Goal: Information Seeking & Learning: Learn about a topic

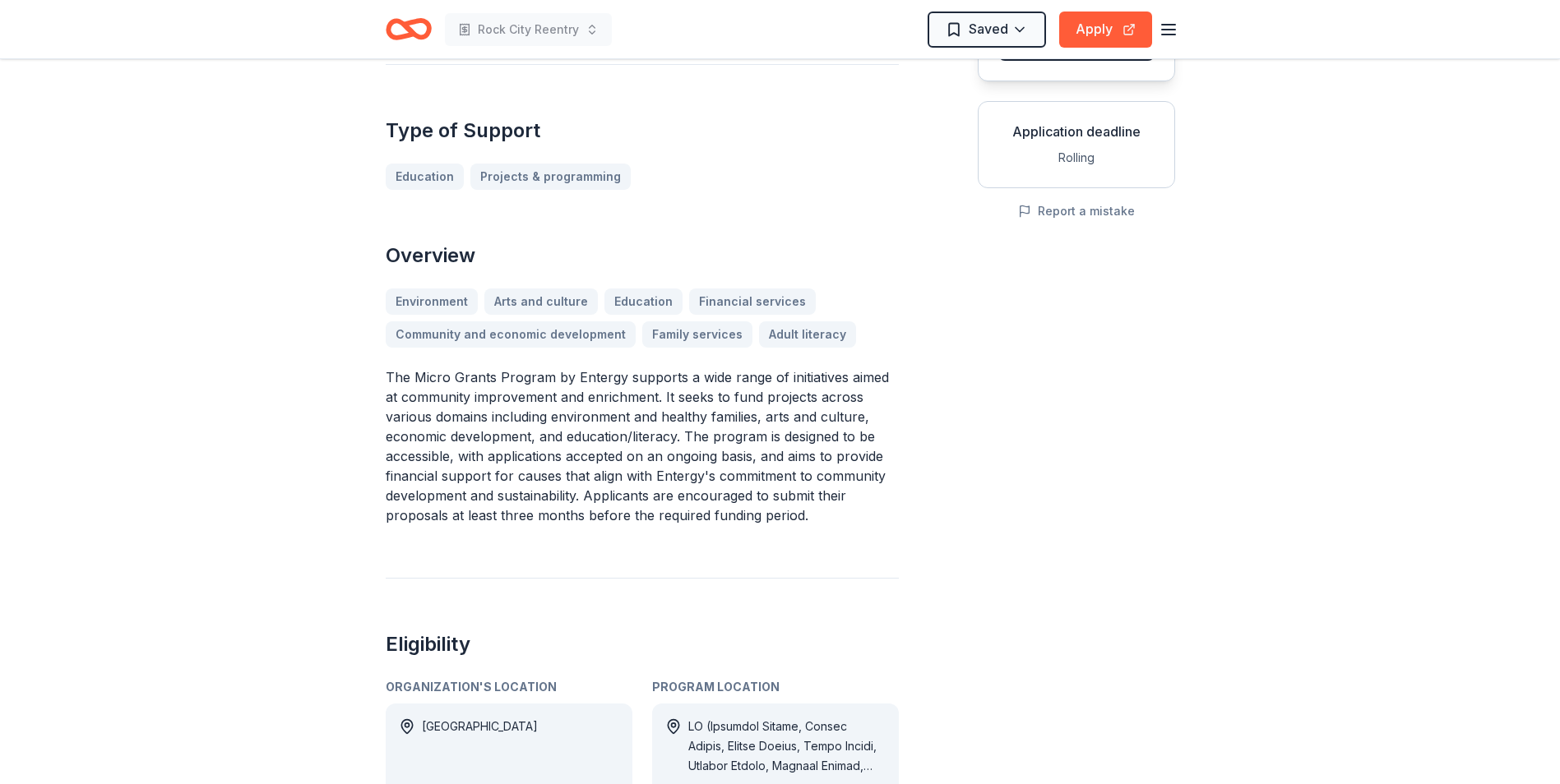
scroll to position [247, 0]
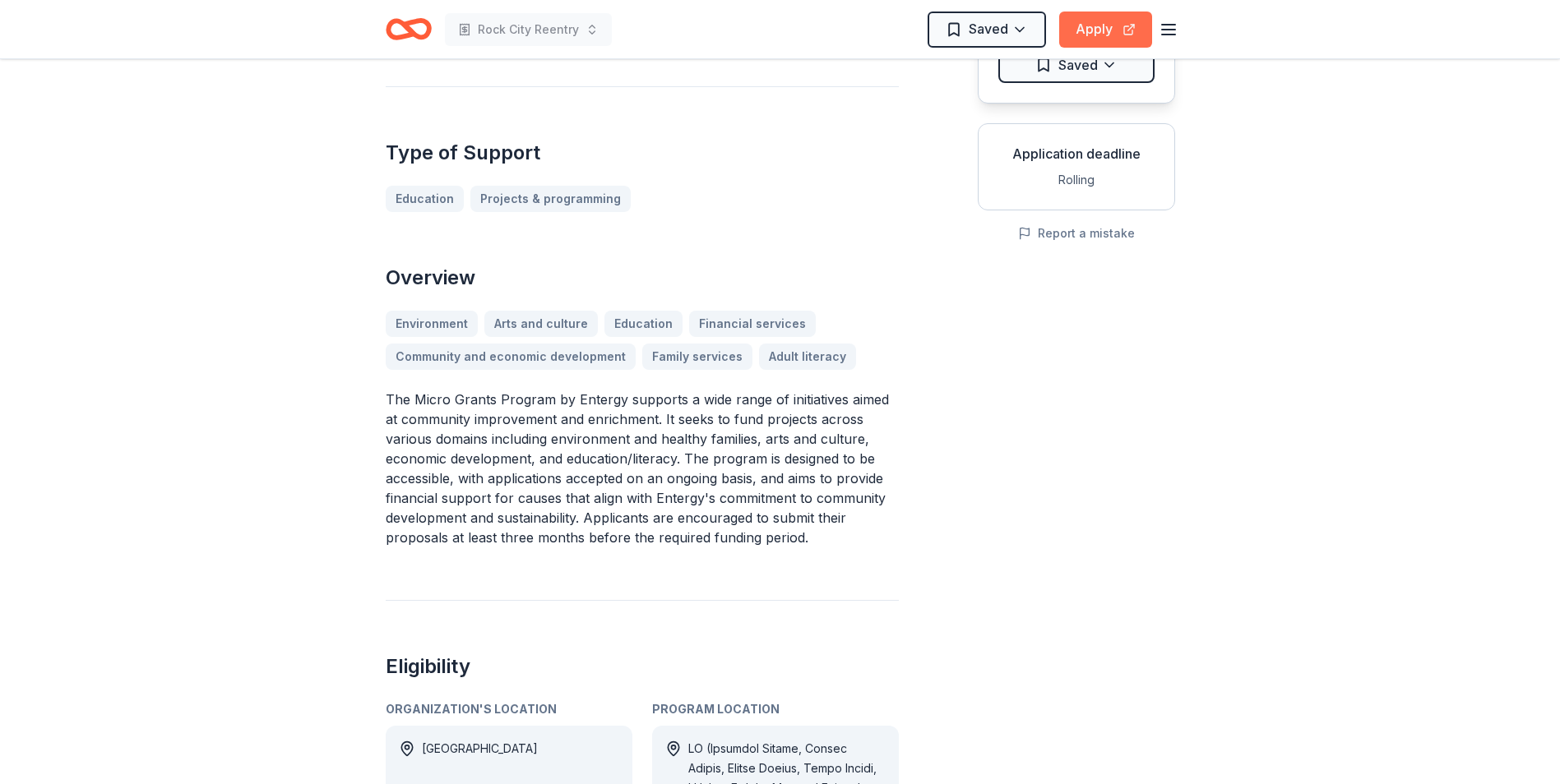
click at [1092, 32] on button "Apply" at bounding box center [1105, 30] width 93 height 37
